Goal: Download file/media

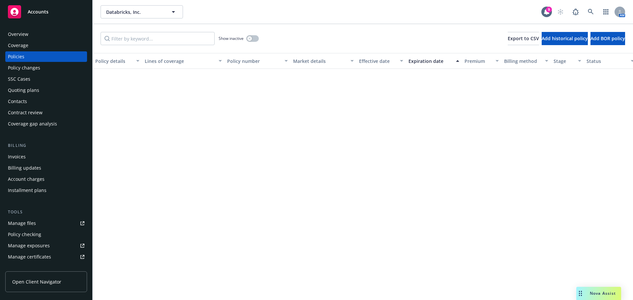
scroll to position [461, 0]
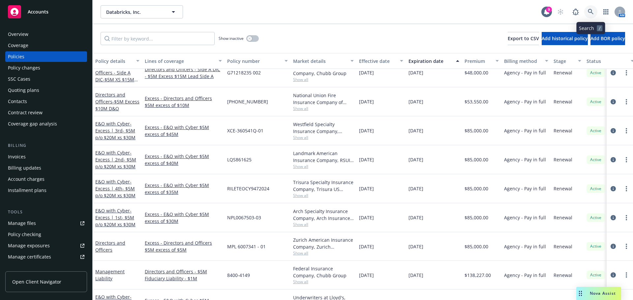
click at [591, 10] on icon at bounding box center [591, 12] width 6 height 6
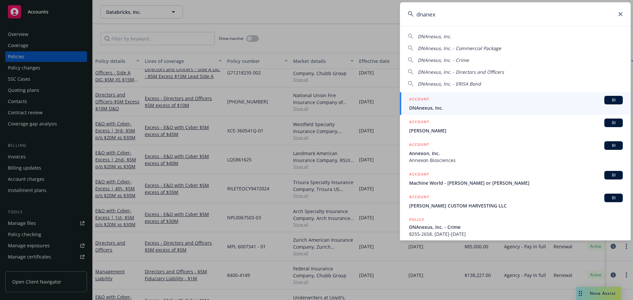
type input "dnanex"
click at [457, 102] on div "ACCOUNT BI" at bounding box center [516, 100] width 214 height 9
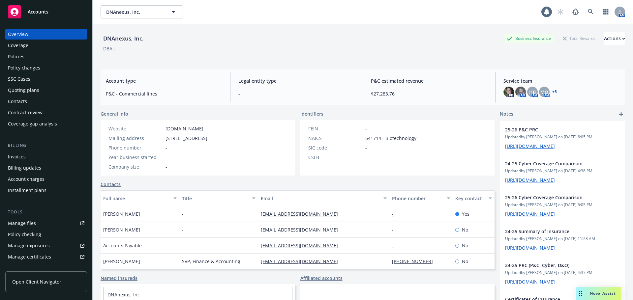
click at [11, 51] on div "Policies" at bounding box center [16, 56] width 16 height 11
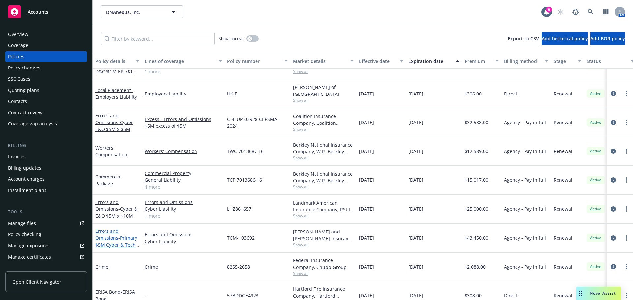
scroll to position [33, 0]
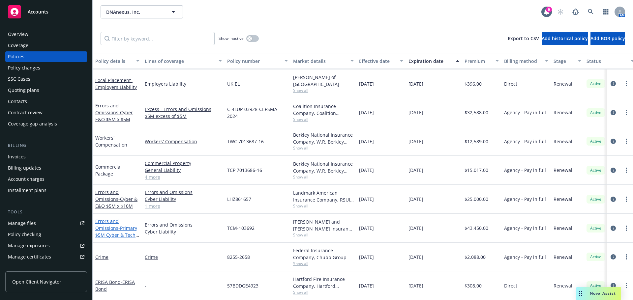
click at [114, 227] on span "- Primary $5M Cyber & Tech E&O" at bounding box center [117, 235] width 44 height 20
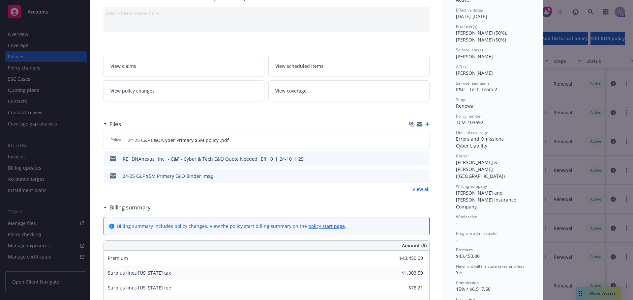
scroll to position [66, 0]
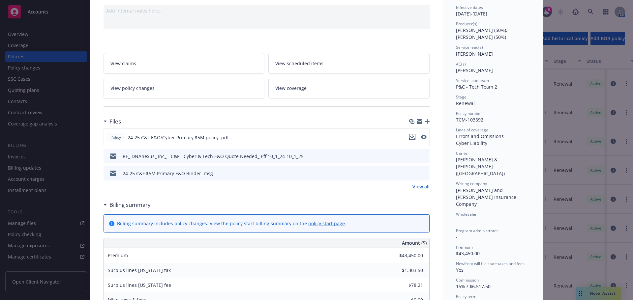
click at [410, 137] on icon "download file" at bounding box center [411, 136] width 5 height 5
